Goal: Check status: Check status

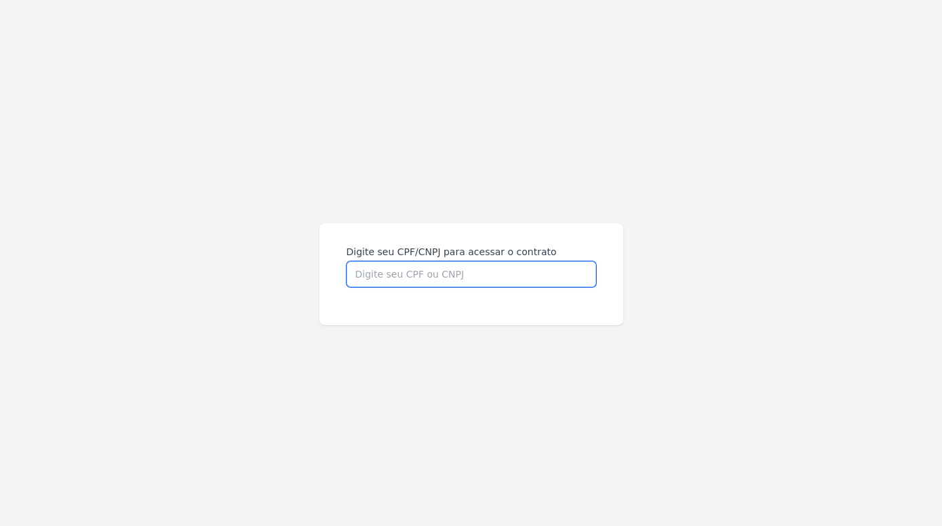
click at [347, 261] on input "Digite seu CPF/CNPJ para acessar o contrato" at bounding box center [472, 274] width 250 height 26
type input "02024069118"
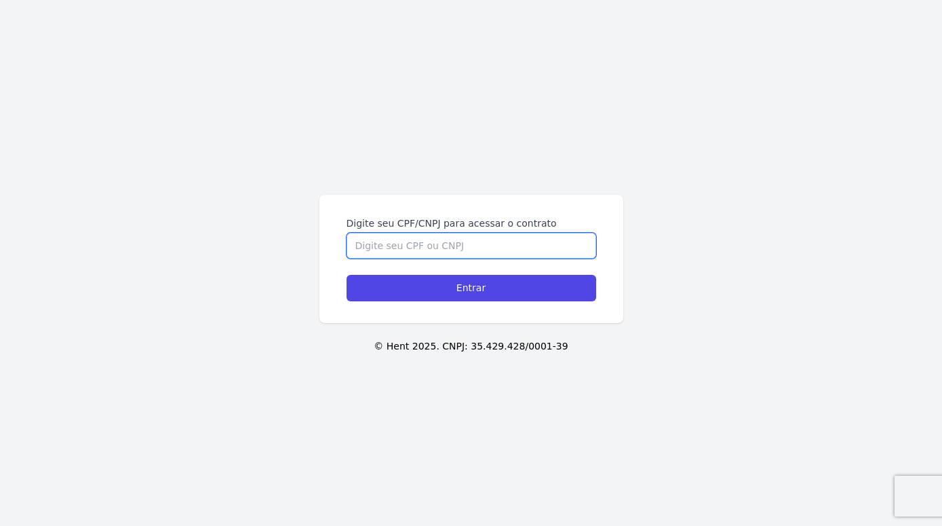
click at [454, 244] on input "Digite seu CPF/CNPJ para acessar o contrato" at bounding box center [472, 246] width 250 height 26
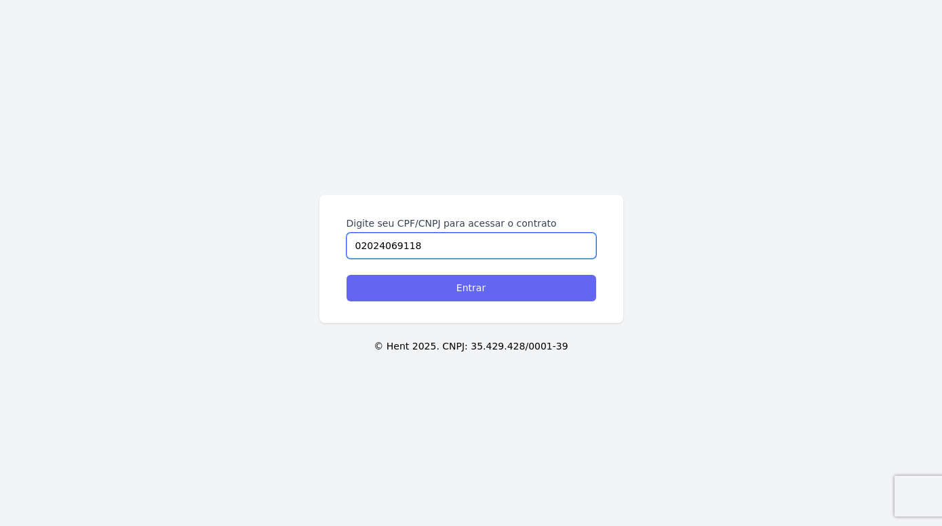
type input "02024069118"
click at [499, 287] on input "Entrar" at bounding box center [472, 288] width 250 height 26
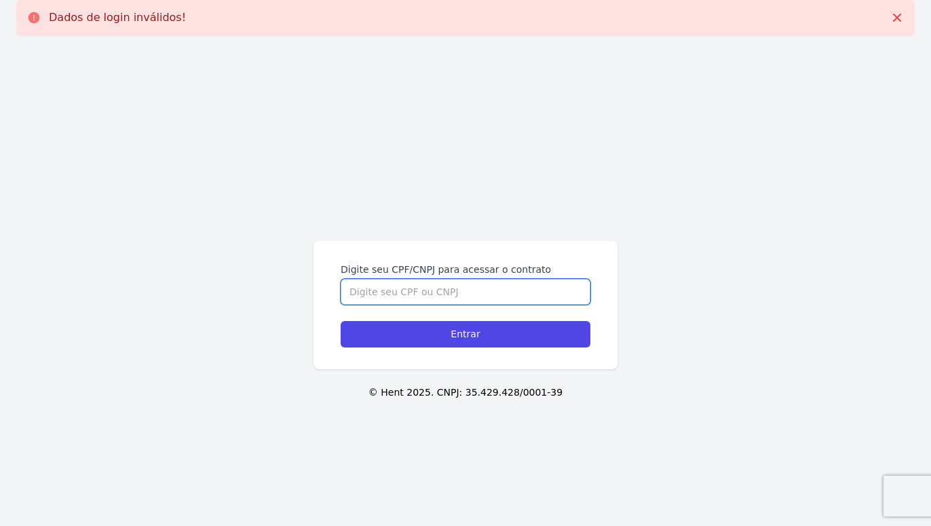
click at [528, 292] on input "Digite seu CPF/CNPJ para acessar o contrato" at bounding box center [465, 292] width 250 height 26
type input "02024069118"
click at [340, 321] on input "Entrar" at bounding box center [465, 334] width 250 height 26
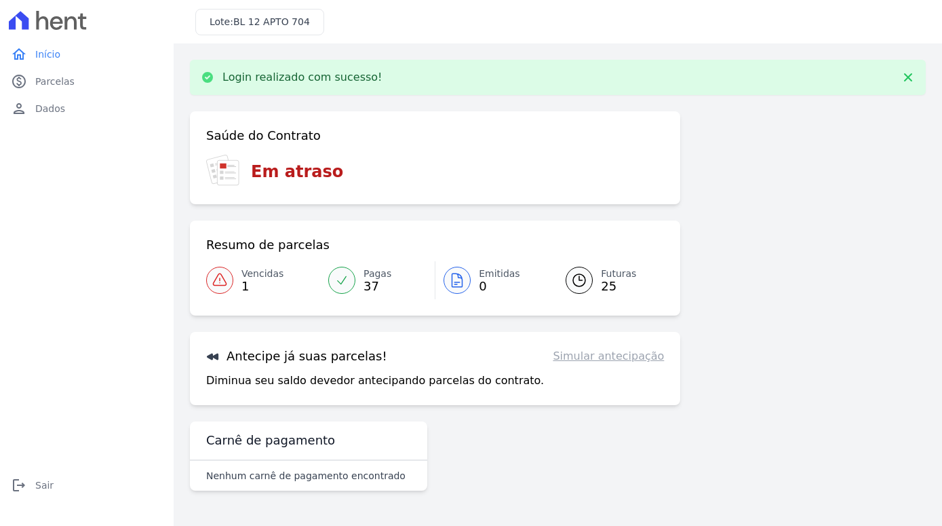
click at [249, 277] on span "Vencidas" at bounding box center [262, 274] width 42 height 14
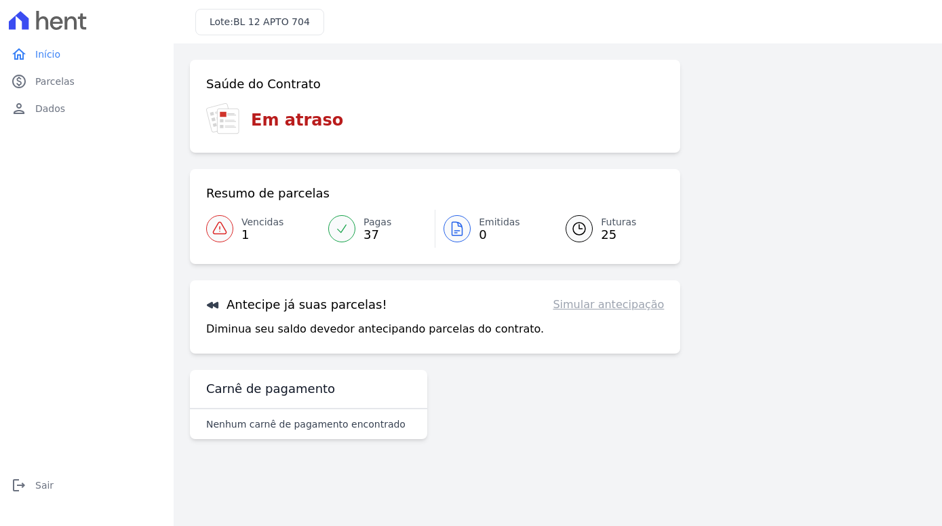
click at [593, 221] on link "Futuras 25" at bounding box center [606, 229] width 115 height 38
click at [599, 305] on link "Simular antecipação" at bounding box center [608, 304] width 111 height 16
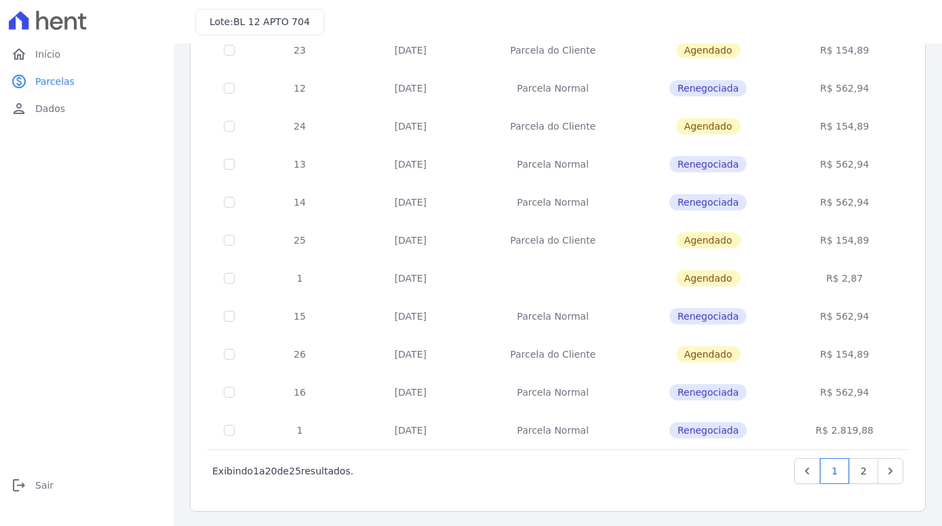
scroll to position [498, 0]
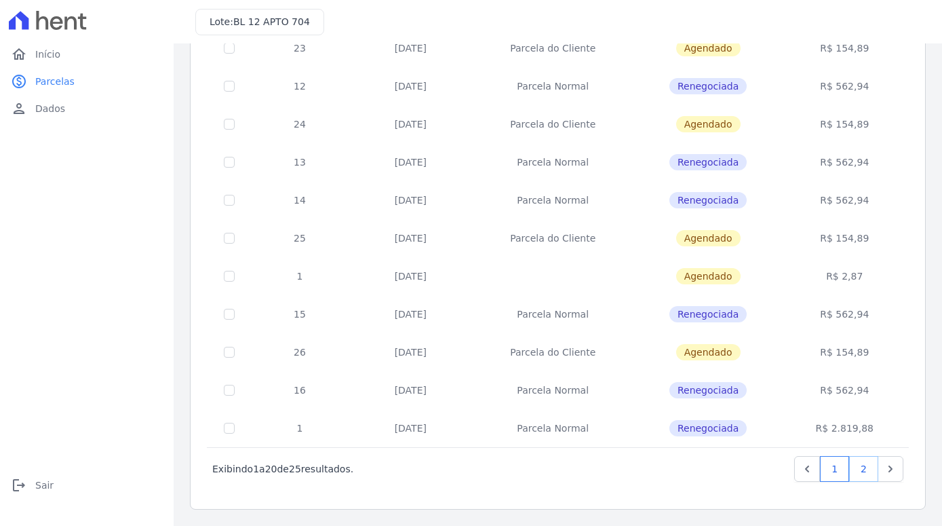
click at [853, 464] on link "2" at bounding box center [863, 469] width 29 height 26
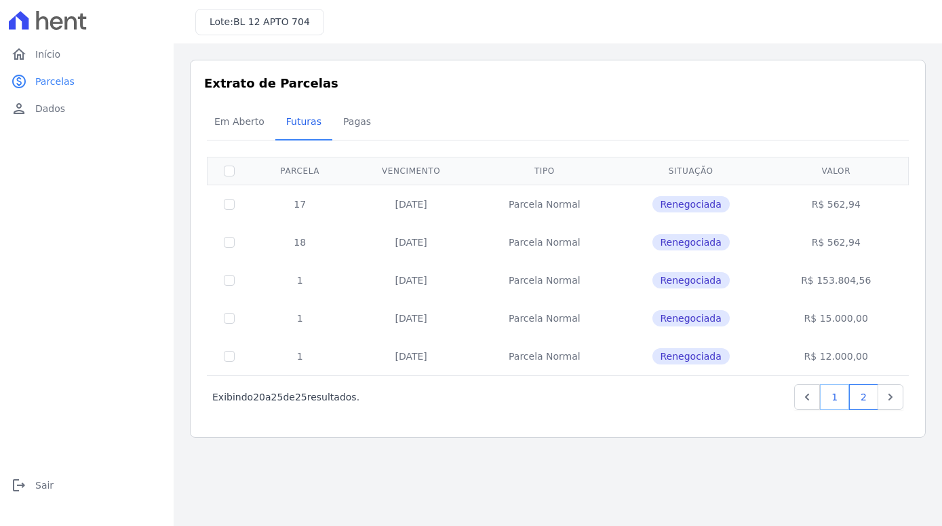
click at [839, 395] on link "1" at bounding box center [834, 397] width 29 height 26
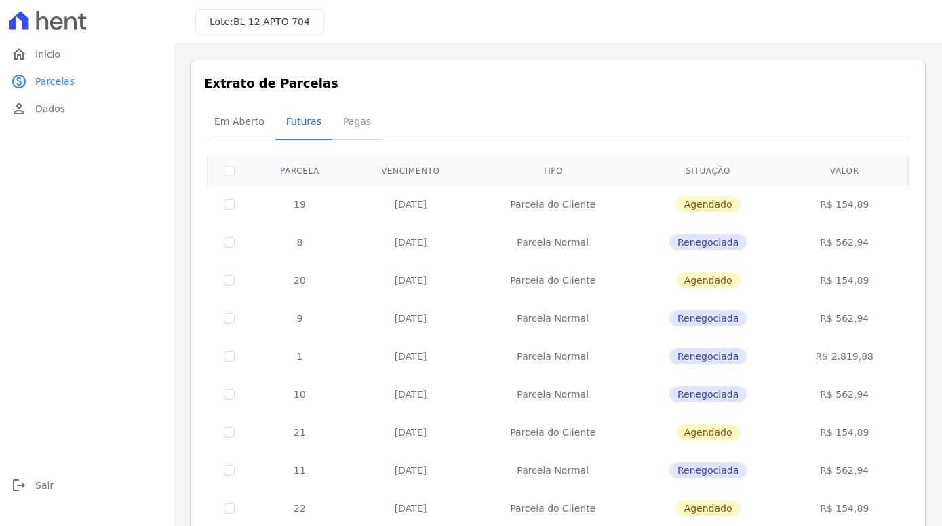
click at [349, 124] on span "Pagas" at bounding box center [357, 121] width 44 height 27
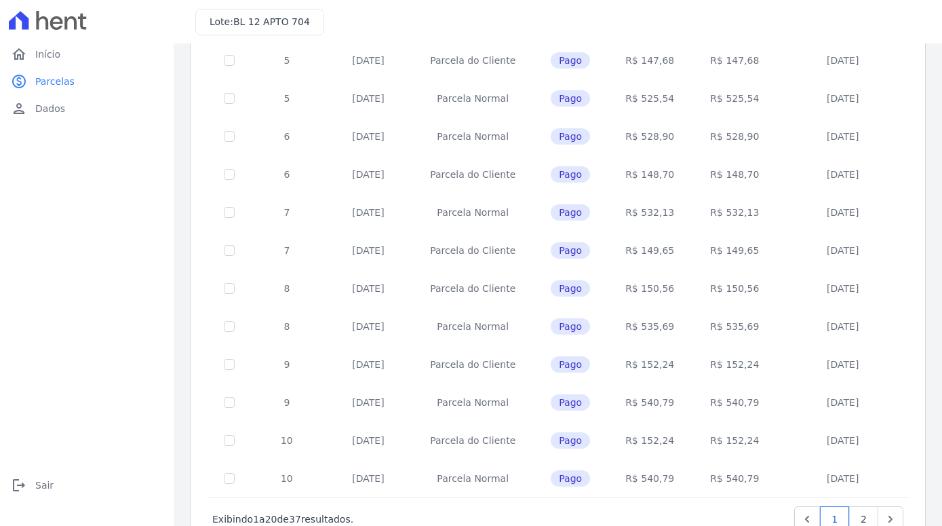
scroll to position [498, 0]
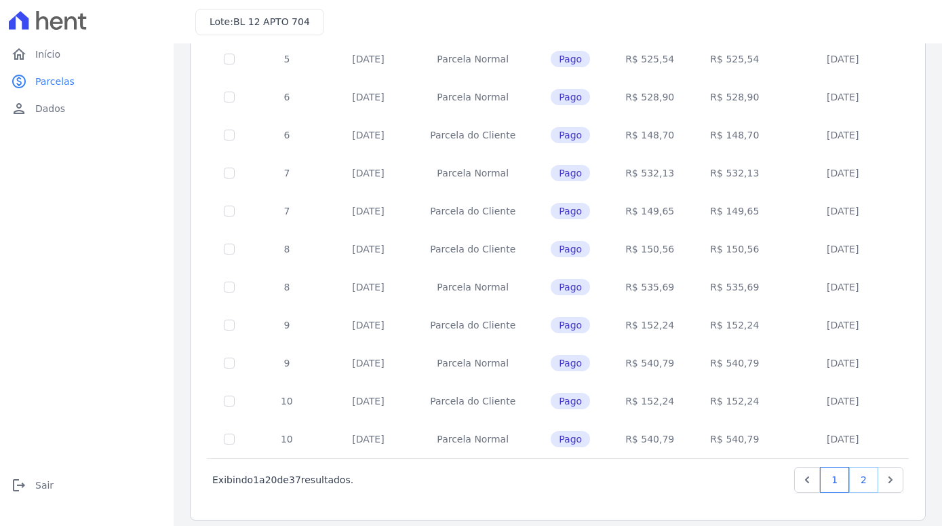
click at [863, 468] on link "2" at bounding box center [863, 480] width 29 height 26
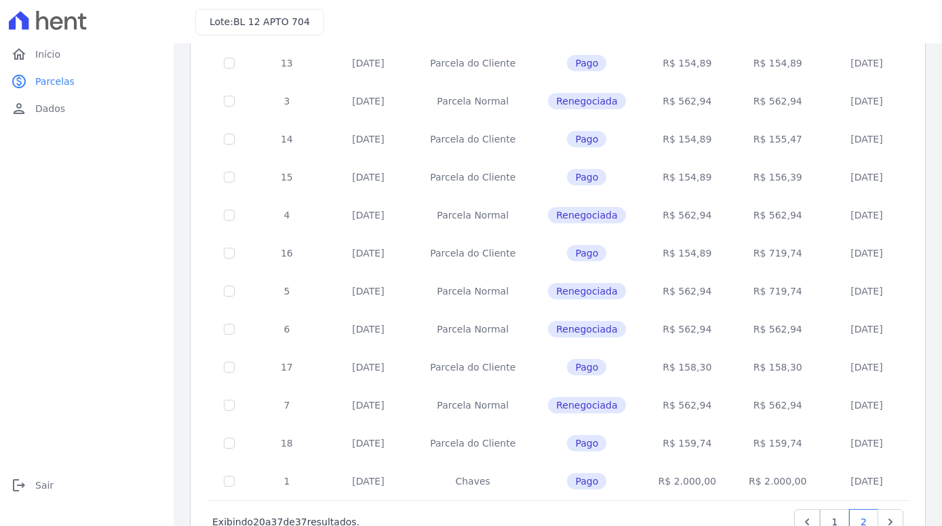
scroll to position [395, 0]
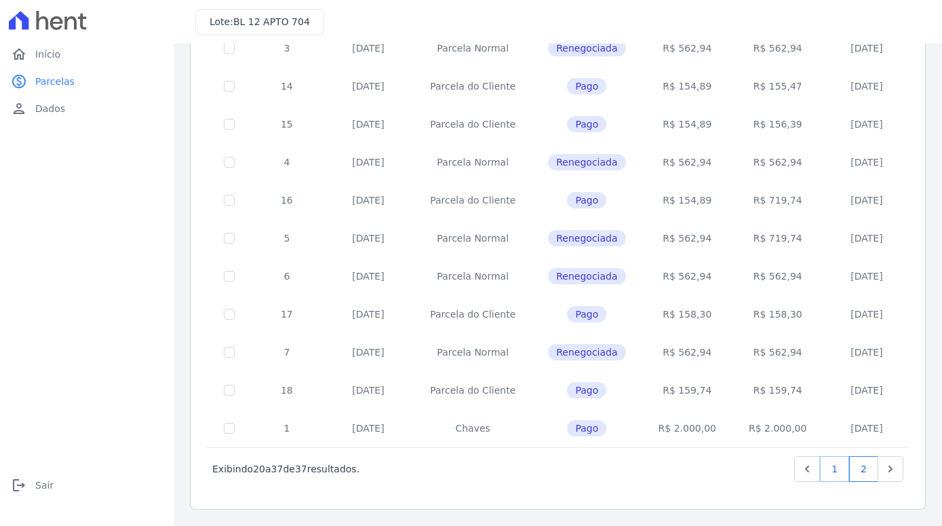
click at [821, 470] on link "1" at bounding box center [834, 469] width 29 height 26
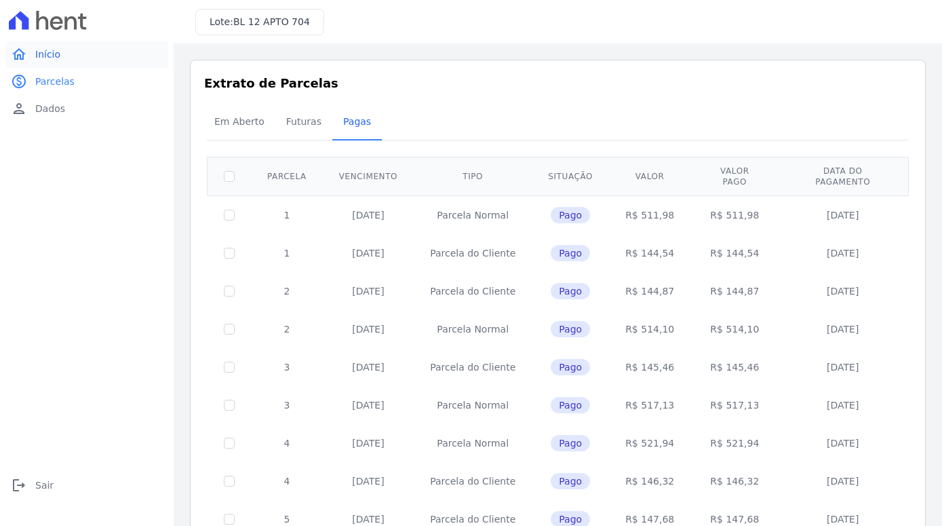
click at [51, 52] on span "Início" at bounding box center [47, 54] width 25 height 14
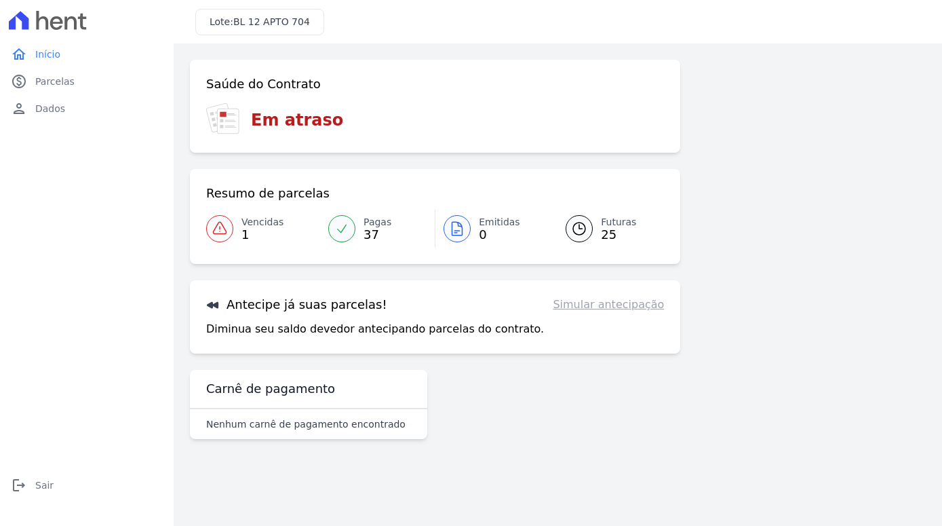
click at [235, 223] on link "Vencidas 1" at bounding box center [263, 229] width 114 height 38
click at [615, 309] on link "Simular antecipação" at bounding box center [608, 304] width 111 height 16
click at [70, 79] on link "paid Parcelas" at bounding box center [86, 81] width 163 height 27
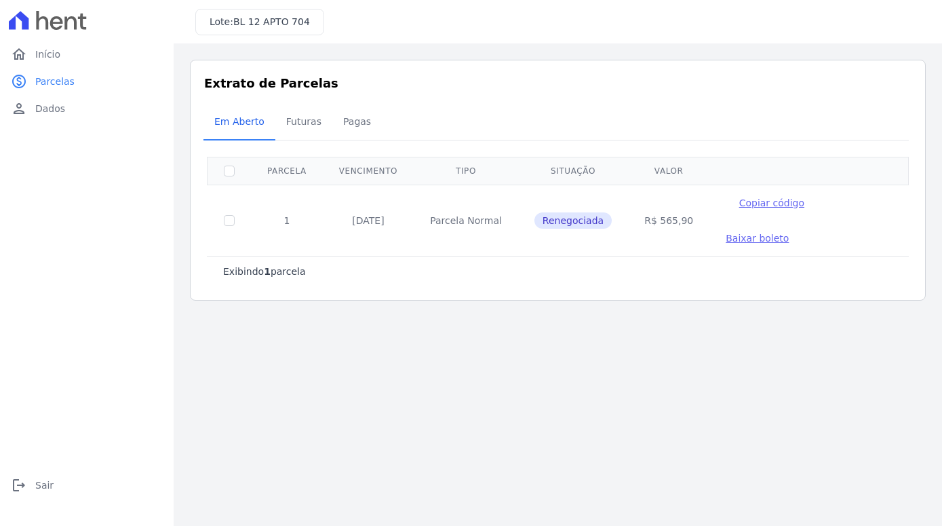
click at [70, 79] on link "paid Parcelas" at bounding box center [86, 81] width 163 height 27
click at [286, 121] on span "Futuras" at bounding box center [304, 121] width 52 height 27
click at [58, 58] on span "Início" at bounding box center [47, 54] width 25 height 14
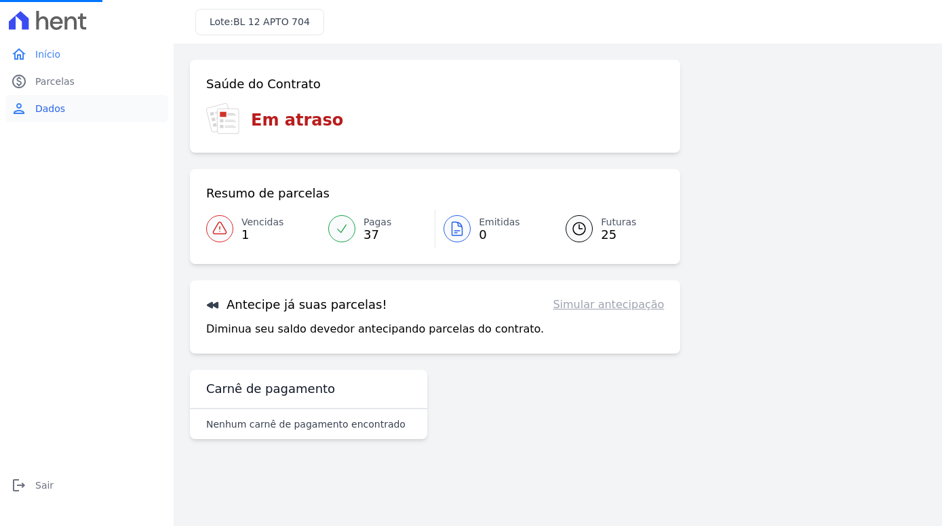
click at [77, 115] on link "person Dados" at bounding box center [86, 108] width 163 height 27
